Goal: Task Accomplishment & Management: Complete application form

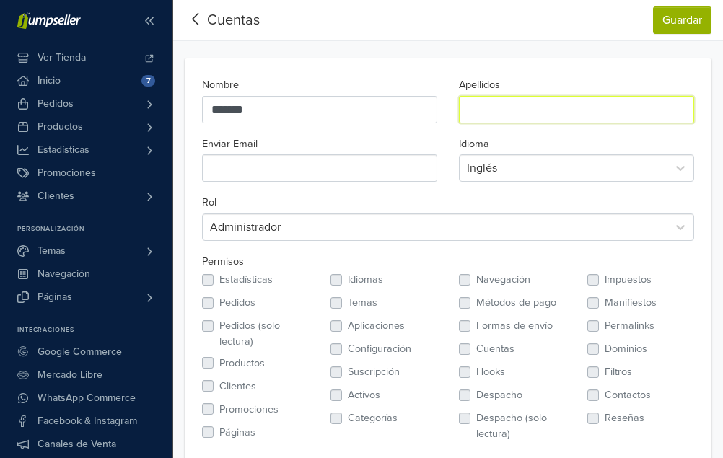
click at [505, 105] on input "Apellidos" at bounding box center [576, 109] width 235 height 27
type input "********"
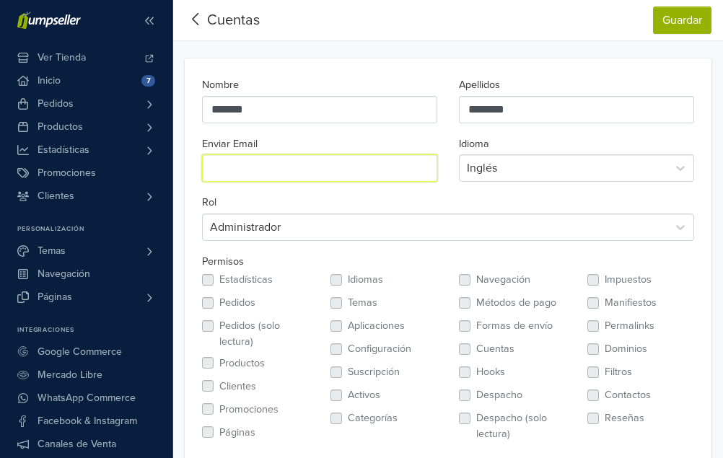
click at [344, 163] on input "Enviar Email" at bounding box center [319, 167] width 235 height 27
type input "**********"
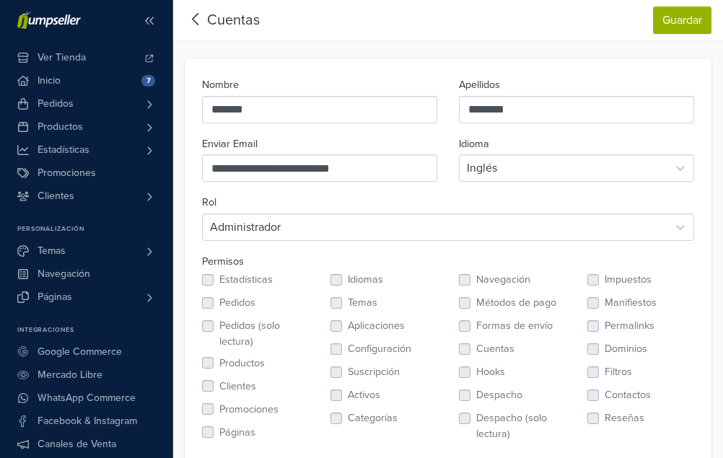
click at [535, 171] on div at bounding box center [563, 168] width 193 height 20
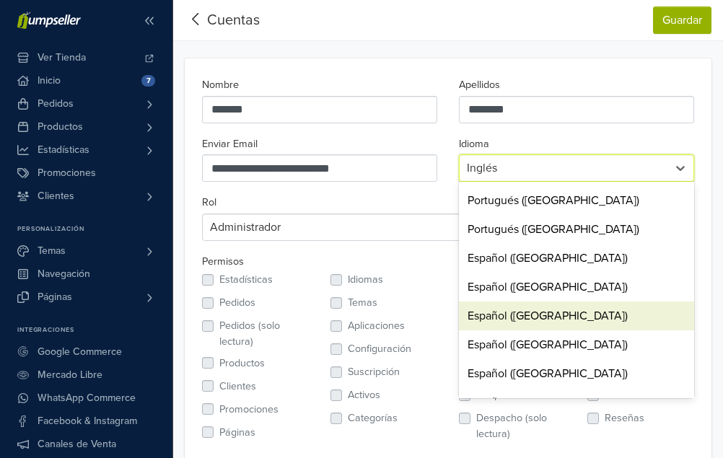
scroll to position [289, 0]
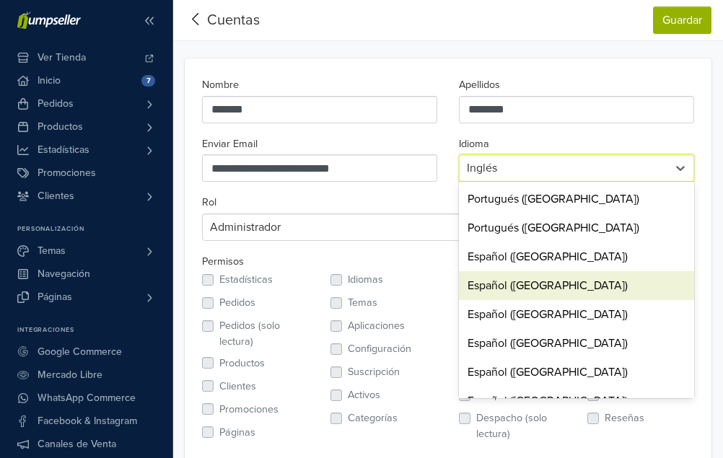
click at [557, 287] on div "Español ([GEOGRAPHIC_DATA])" at bounding box center [576, 285] width 235 height 29
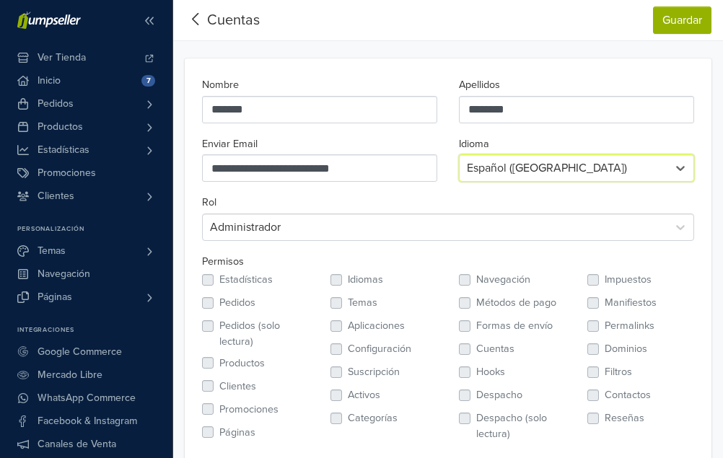
click at [316, 227] on div at bounding box center [435, 227] width 450 height 20
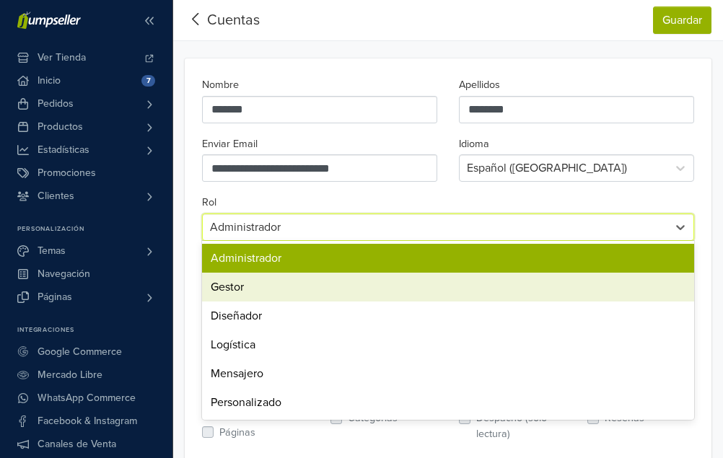
click at [302, 287] on div "Gestor" at bounding box center [448, 287] width 492 height 29
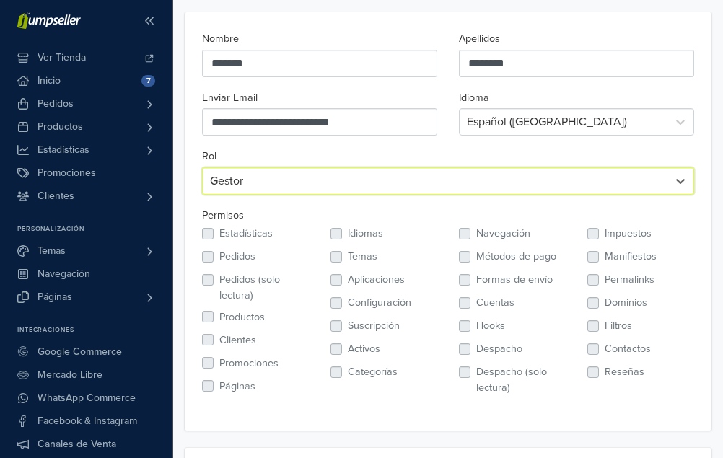
scroll to position [72, 0]
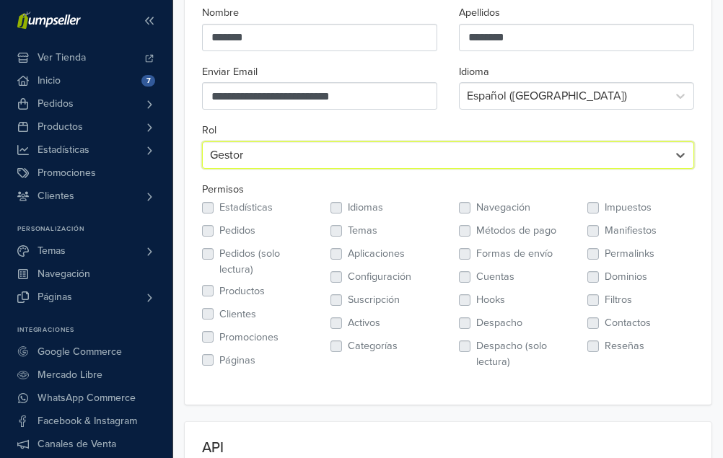
click at [605, 347] on label "Reseñas" at bounding box center [625, 347] width 40 height 16
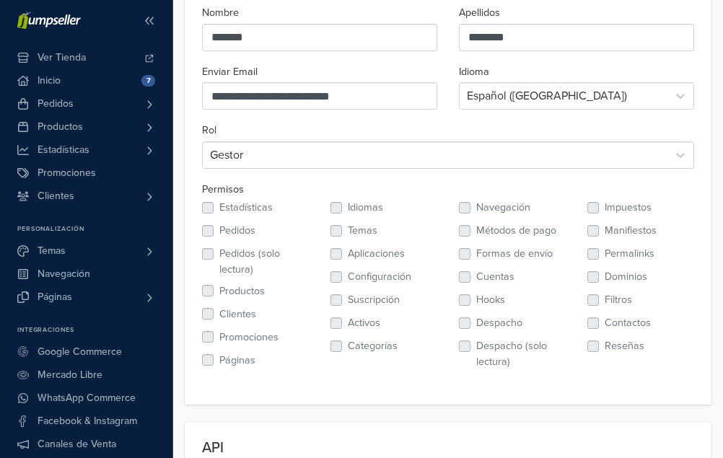
click at [591, 352] on div "Reseñas" at bounding box center [641, 347] width 107 height 17
click at [605, 351] on label "Reseñas" at bounding box center [625, 347] width 40 height 16
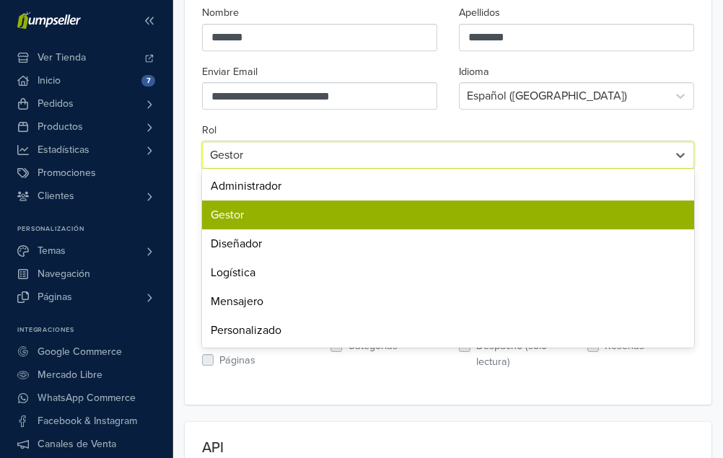
click at [354, 160] on div at bounding box center [435, 155] width 450 height 20
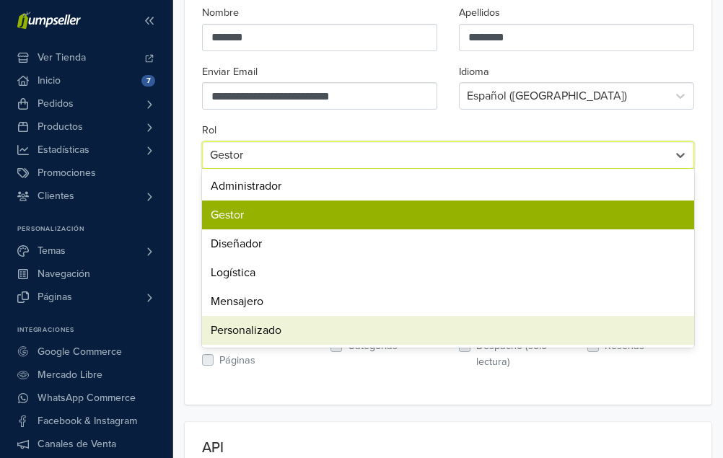
click at [290, 336] on div "Personalizado" at bounding box center [448, 330] width 492 height 29
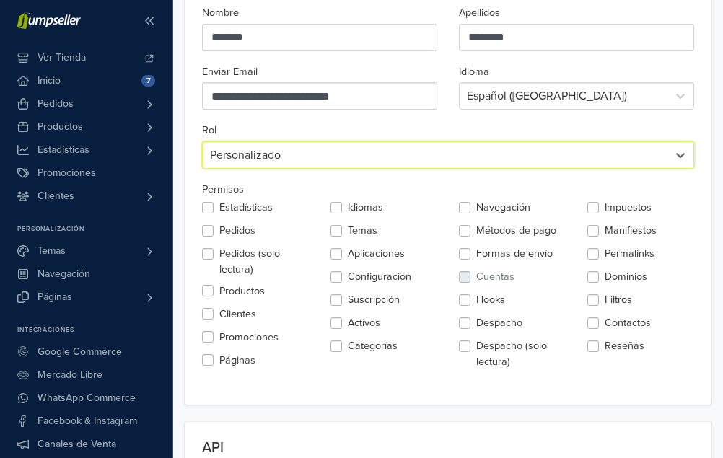
click at [219, 235] on label "Pedidos" at bounding box center [237, 231] width 36 height 16
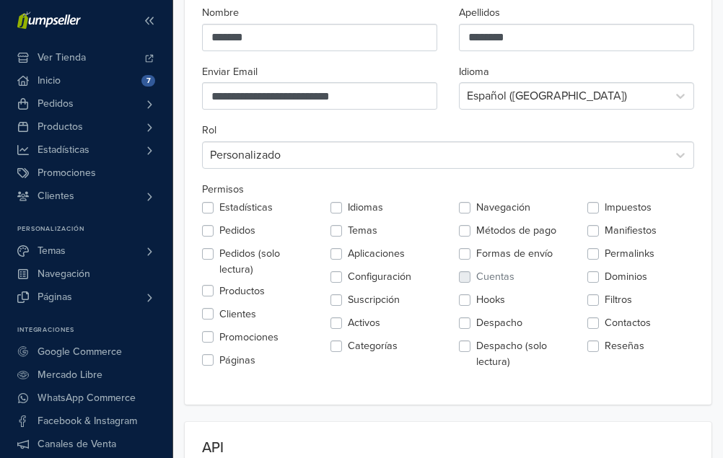
click at [219, 291] on label "Productos" at bounding box center [241, 292] width 45 height 16
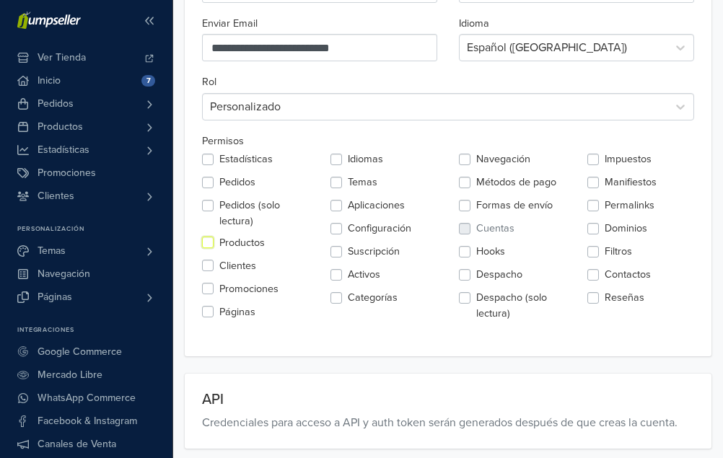
scroll to position [0, 0]
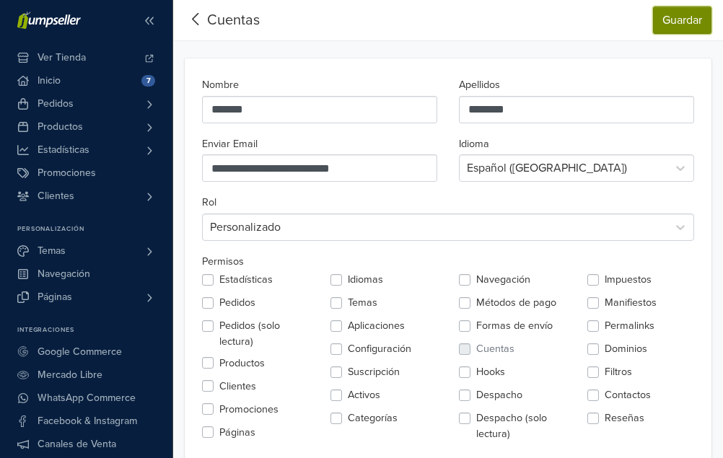
click at [682, 19] on button "Guardar" at bounding box center [682, 19] width 58 height 27
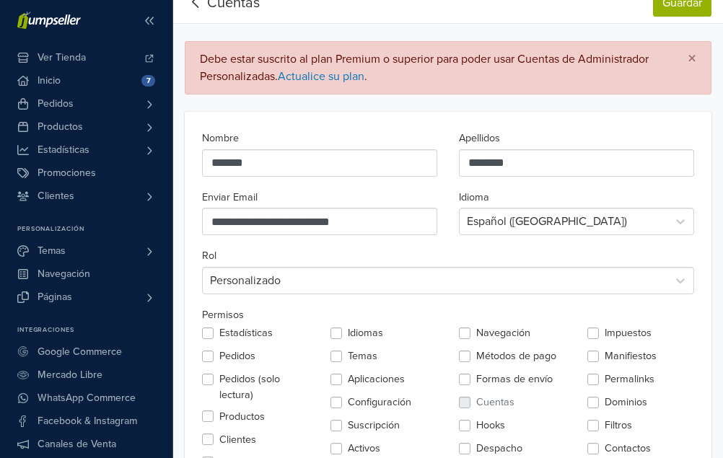
click at [384, 295] on div "Personalizado" at bounding box center [448, 280] width 492 height 27
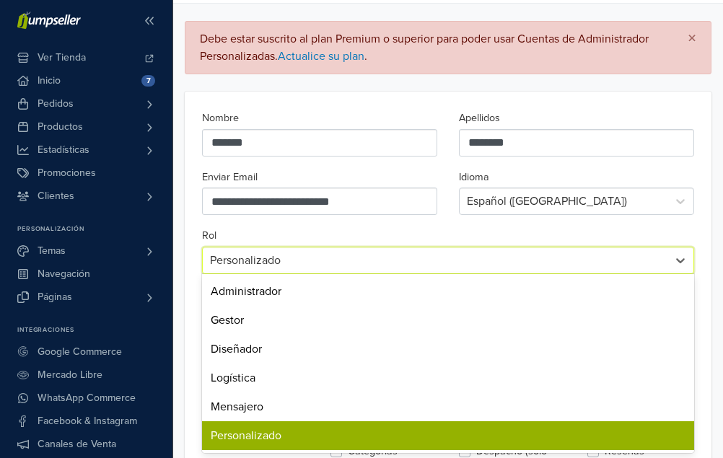
click at [393, 256] on div at bounding box center [435, 261] width 450 height 20
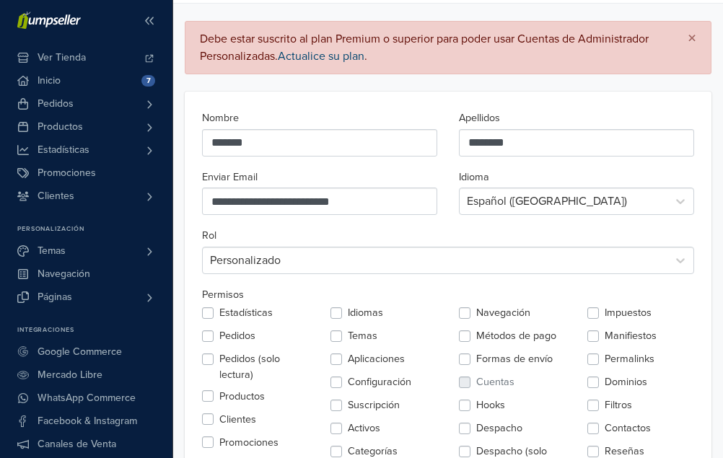
click at [323, 55] on link "Actualice su plan" at bounding box center [321, 56] width 87 height 14
